Goal: Check status: Check status

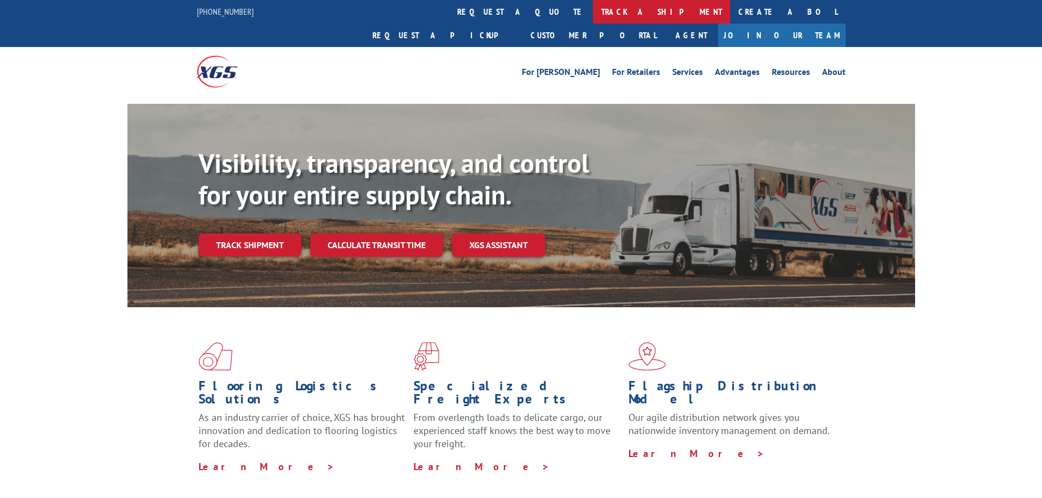
click at [593, 8] on link "track a shipment" at bounding box center [661, 12] width 137 height 24
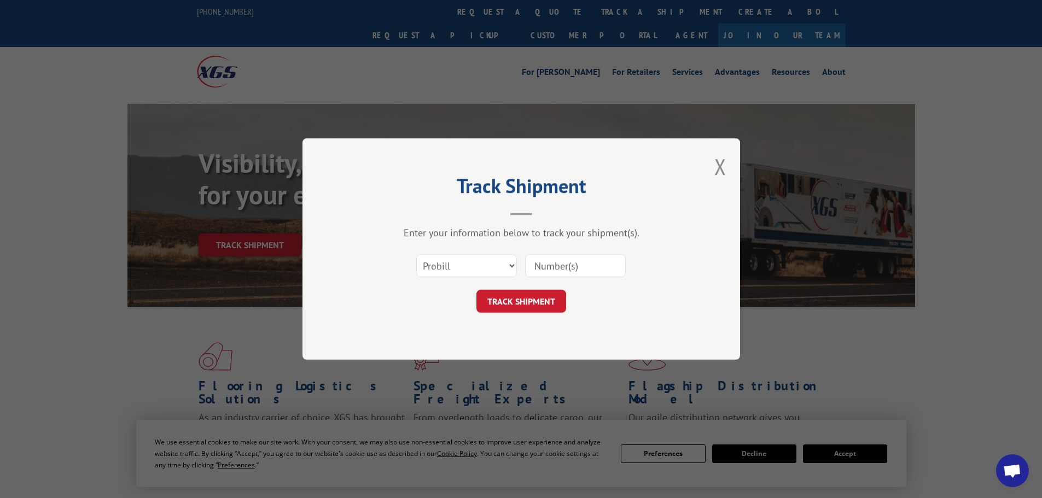
click at [553, 261] on input at bounding box center [575, 265] width 101 height 23
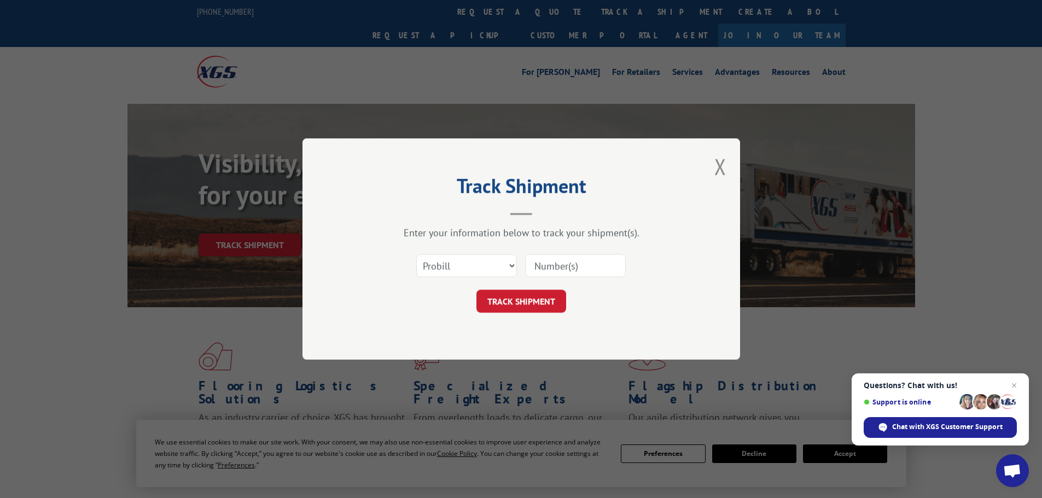
paste input "7051273"
type input "7051273"
click at [505, 262] on select "Select category... Probill BOL PO" at bounding box center [466, 265] width 101 height 23
select select "bol"
click at [416, 254] on select "Select category... Probill BOL PO" at bounding box center [466, 265] width 101 height 23
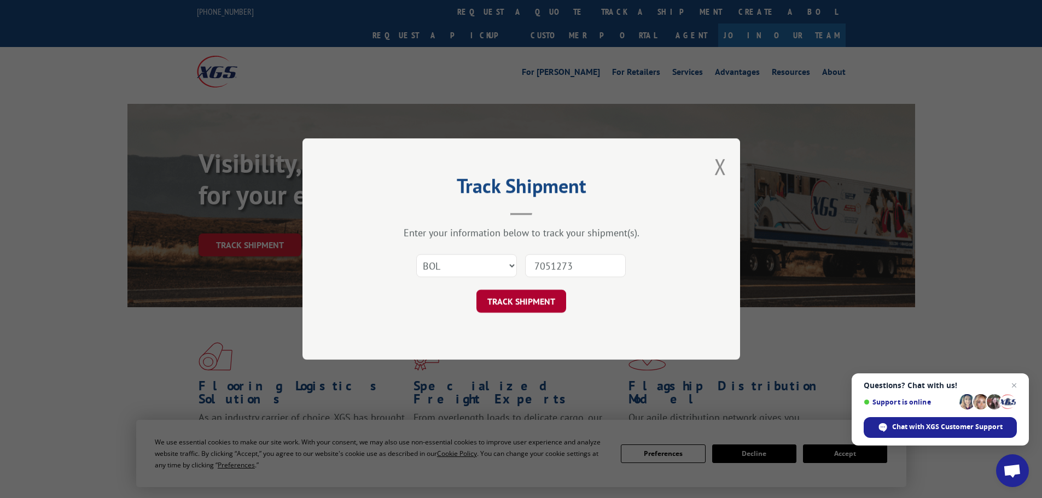
click at [499, 306] on button "TRACK SHIPMENT" at bounding box center [521, 301] width 90 height 23
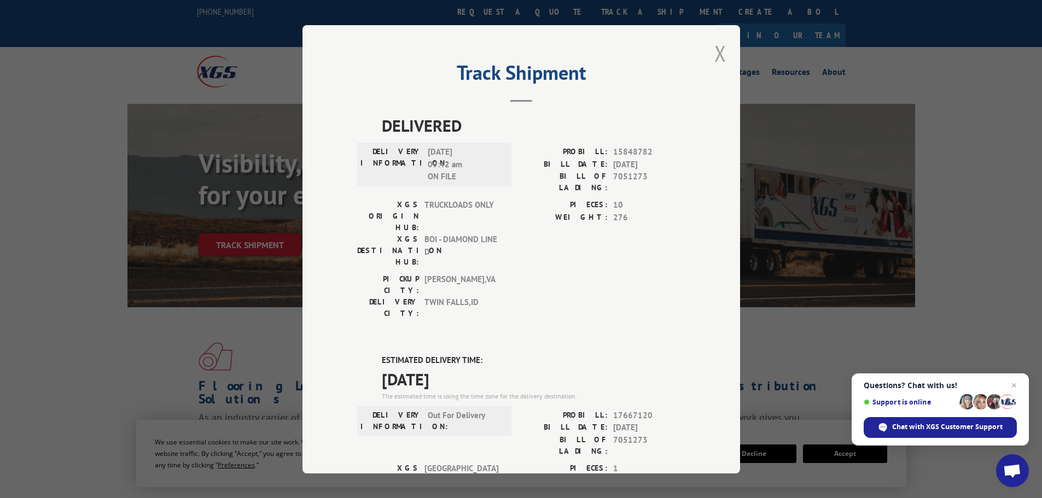
click at [714, 55] on button "Close modal" at bounding box center [720, 53] width 12 height 29
